Goal: Information Seeking & Learning: Learn about a topic

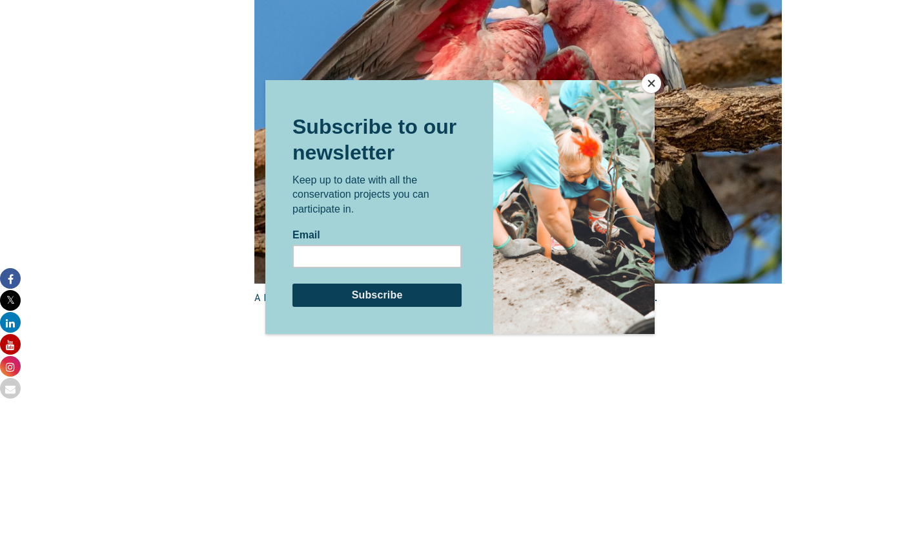
scroll to position [2212, 0]
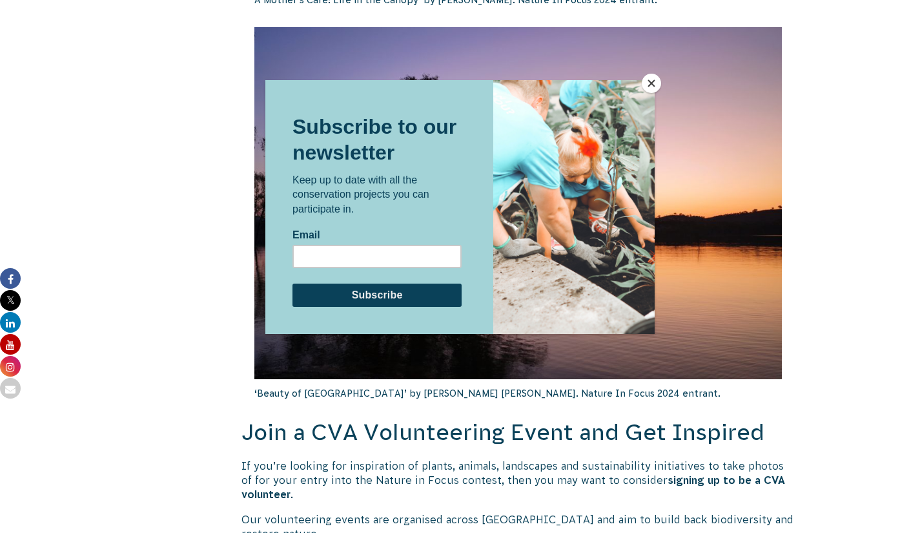
click at [652, 86] on button "Close" at bounding box center [651, 83] width 19 height 19
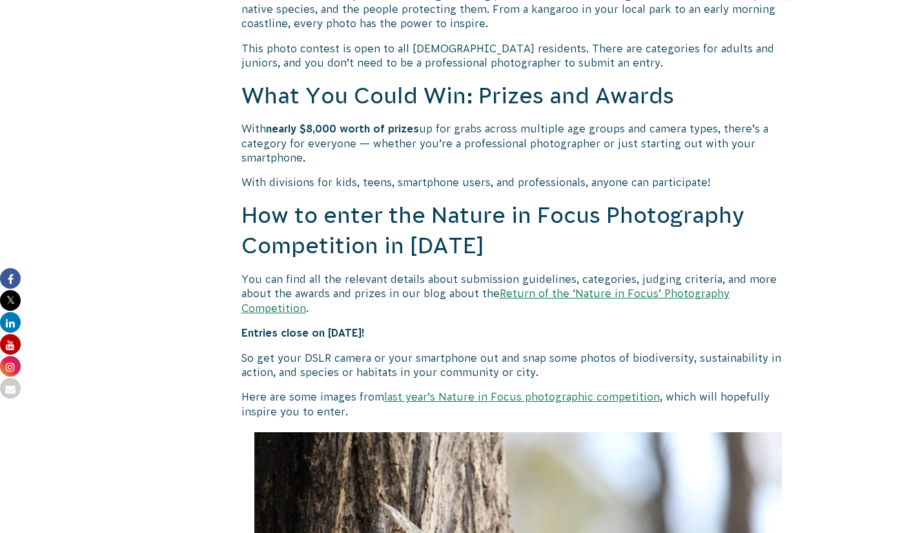
scroll to position [986, 0]
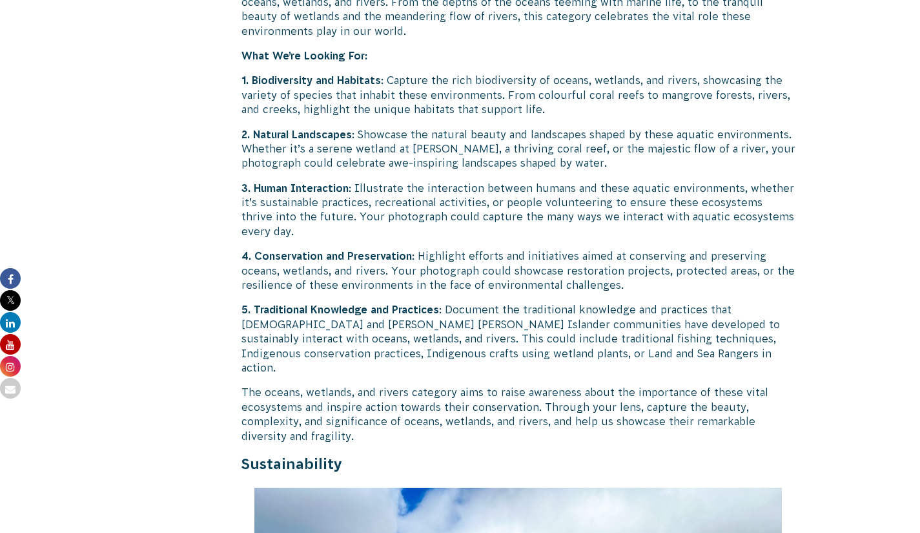
scroll to position [2496, 0]
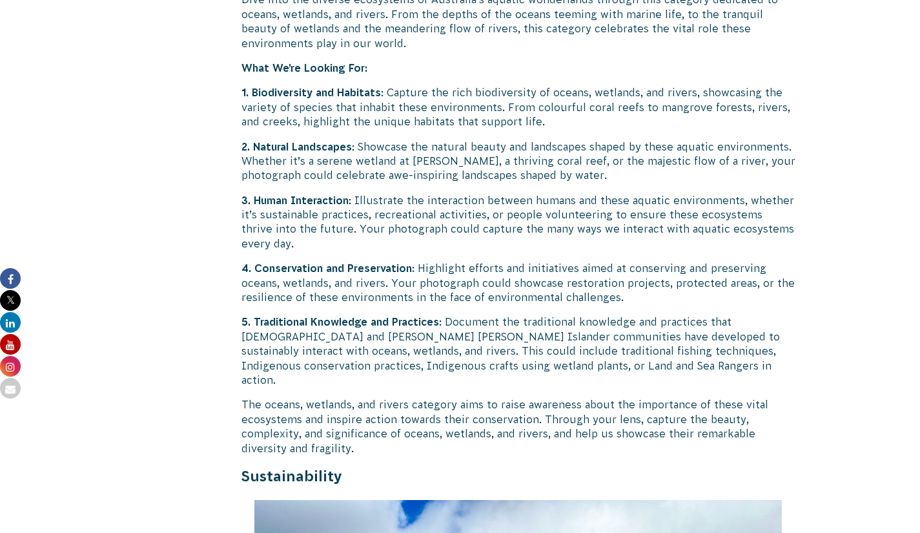
click at [479, 251] on p "3. Human Interaction : Illustrate the interaction between humans and these aqua…" at bounding box center [519, 222] width 554 height 58
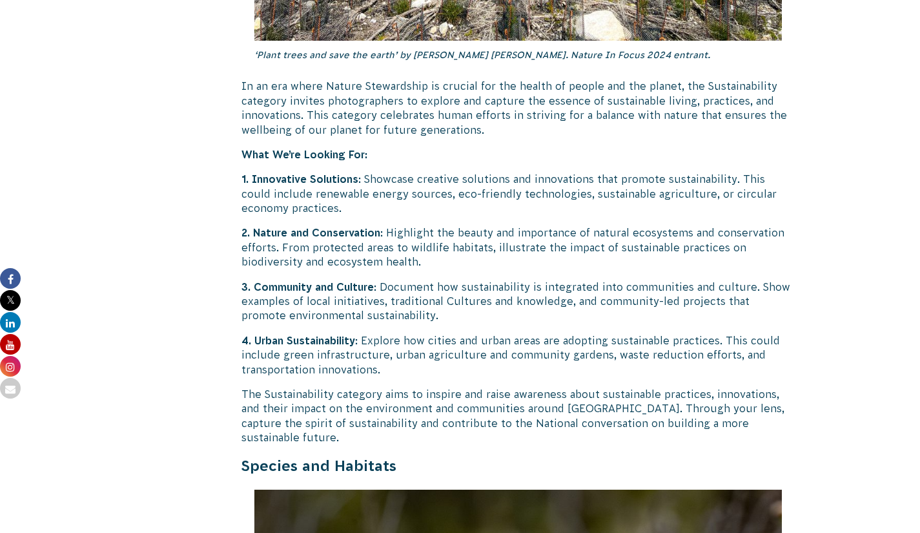
scroll to position [3352, 0]
click at [504, 268] on p "2. Nature and Conservation : Highlight the beauty and importance of natural eco…" at bounding box center [519, 246] width 554 height 43
click at [495, 322] on p "3. Community and Culture : Document how sustainability is integrated into commu…" at bounding box center [519, 300] width 554 height 43
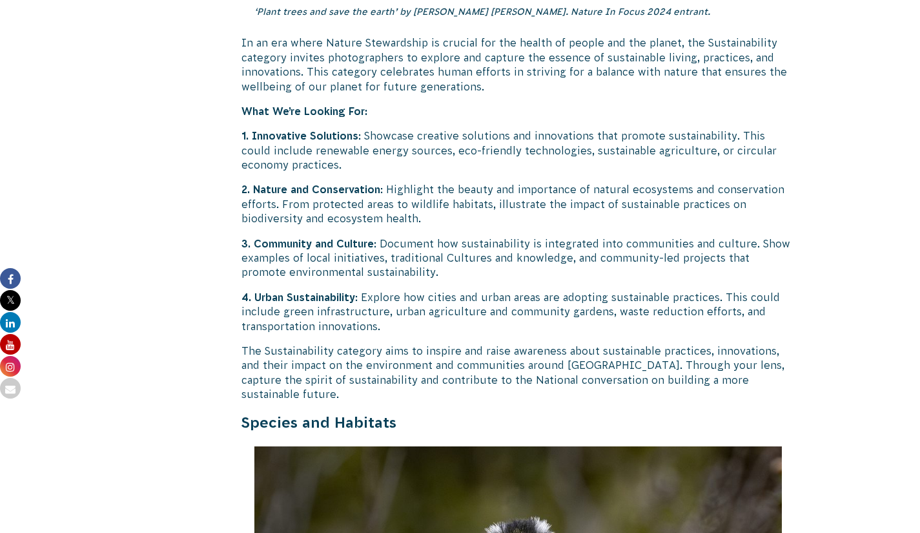
scroll to position [3408, 0]
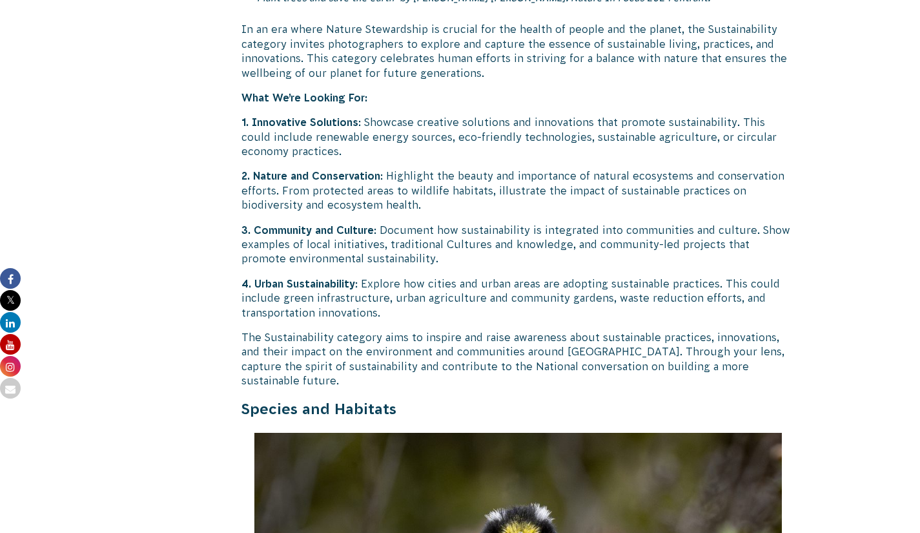
click at [490, 320] on p "4. Urban Sustainability : Explore how cities and urban areas are adopting susta…" at bounding box center [519, 297] width 554 height 43
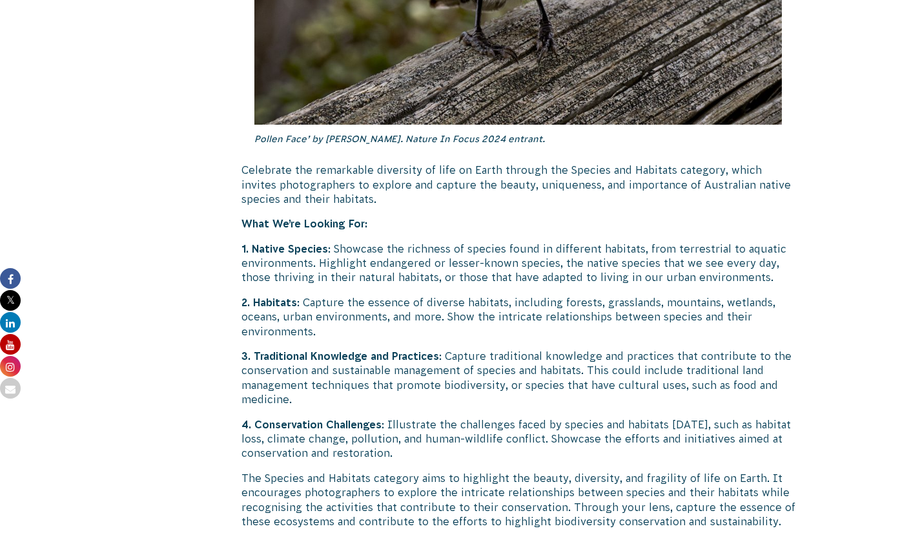
scroll to position [4169, 0]
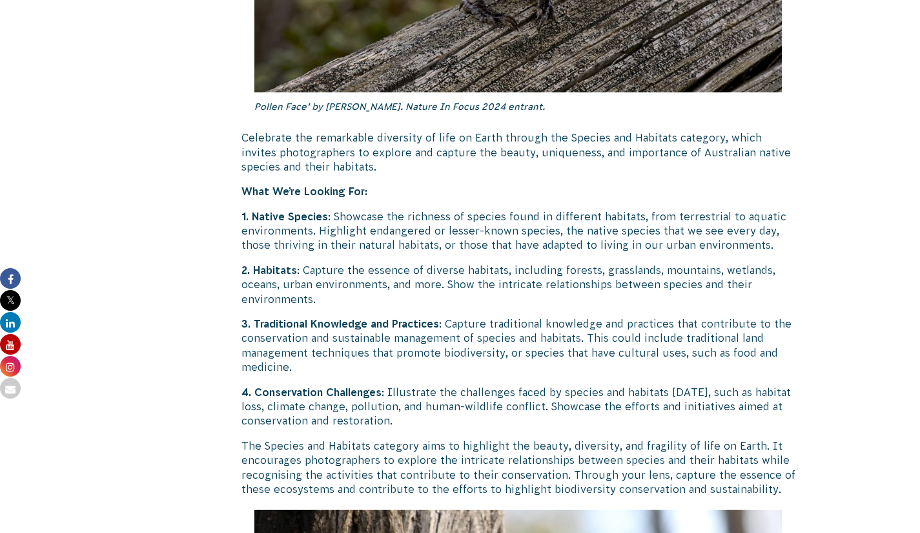
click at [494, 306] on p "2. Habitats : Capture the essence of diverse habitats, including forests, grass…" at bounding box center [519, 284] width 554 height 43
click at [478, 375] on p "3. Traditional Knowledge and Practices : Capture traditional knowledge and prac…" at bounding box center [519, 345] width 554 height 58
click at [489, 428] on p "4. Conservation Challenges : Illustrate the challenges faced by species and hab…" at bounding box center [519, 406] width 554 height 43
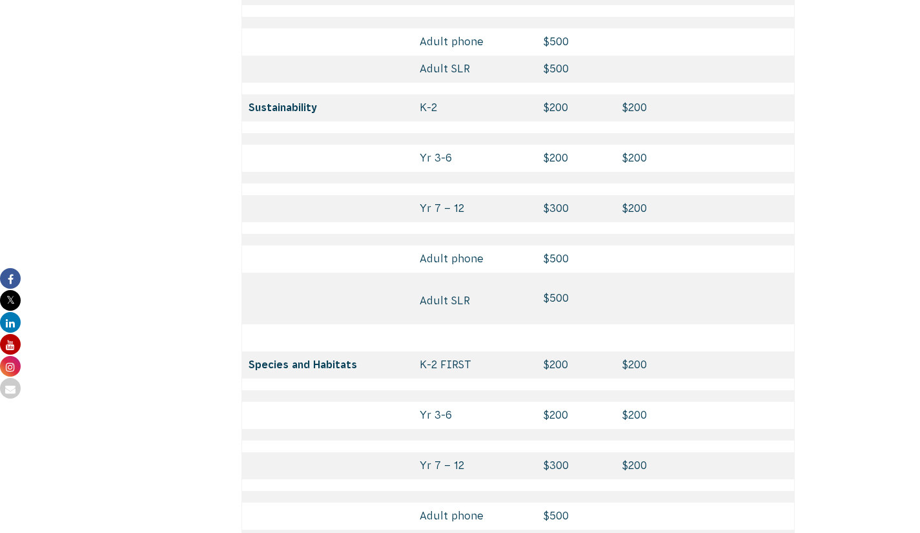
scroll to position [5798, 0]
